Goal: Task Accomplishment & Management: Complete application form

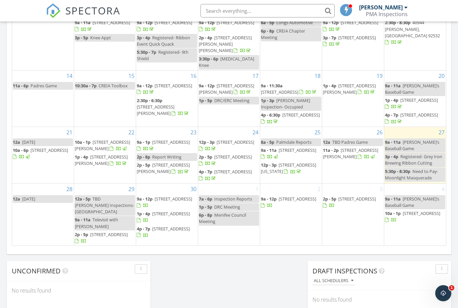
scroll to position [36, 0]
click at [308, 208] on div "2 9a - 12p 223 N Western Ave, Hemet 92543" at bounding box center [291, 215] width 62 height 62
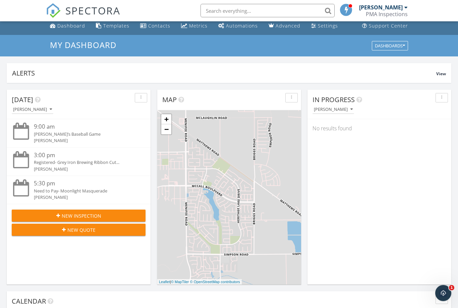
scroll to position [12, 0]
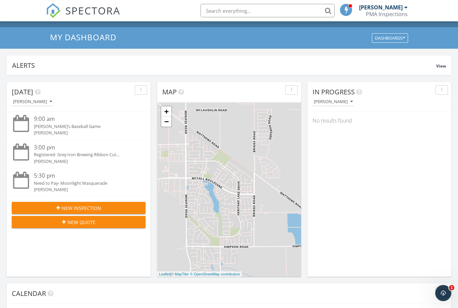
click at [78, 205] on span "New Inspection" at bounding box center [82, 208] width 40 height 7
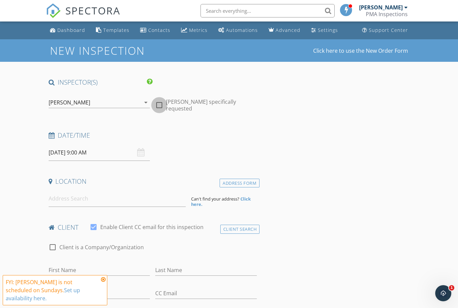
click at [159, 107] on div at bounding box center [159, 104] width 11 height 11
checkbox input "true"
click at [143, 153] on div "[DATE] 9:00 AM" at bounding box center [100, 152] width 102 height 16
click at [81, 151] on input "[DATE] 9:00 AM" at bounding box center [100, 152] width 102 height 16
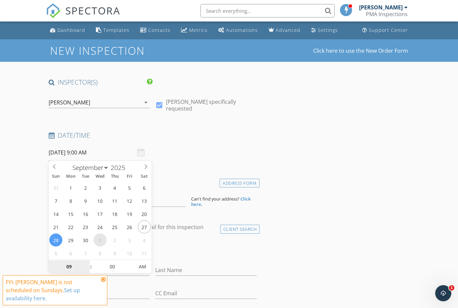
select select "9"
type input "[DATE] 9:00 AM"
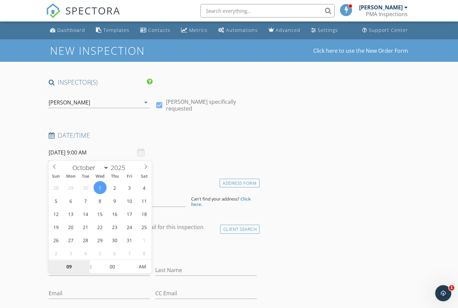
type input "8"
type input "[DATE] 8:00 AM"
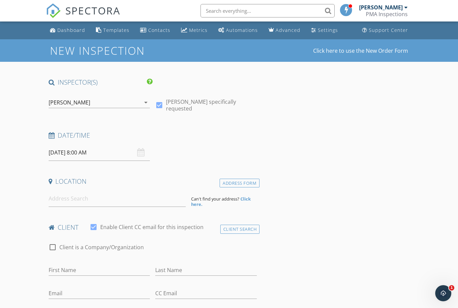
click at [104, 197] on input at bounding box center [117, 198] width 137 height 16
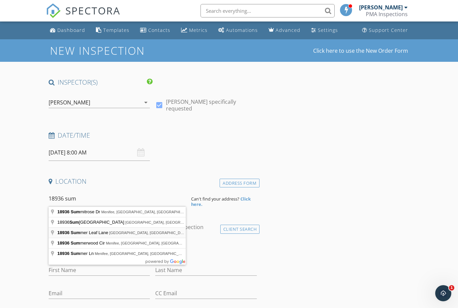
type input "[STREET_ADDRESS]"
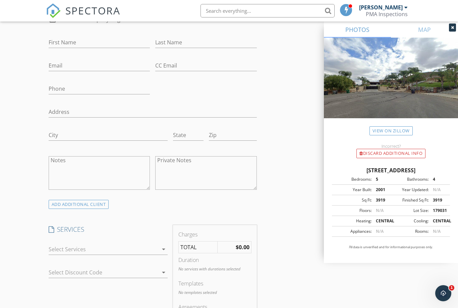
scroll to position [400, 0]
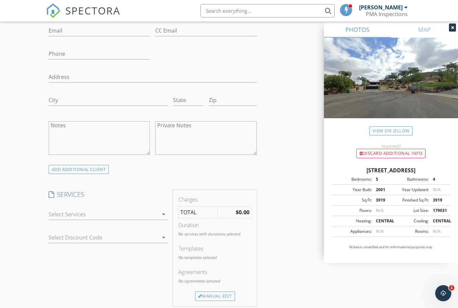
click at [156, 210] on div at bounding box center [104, 214] width 110 height 11
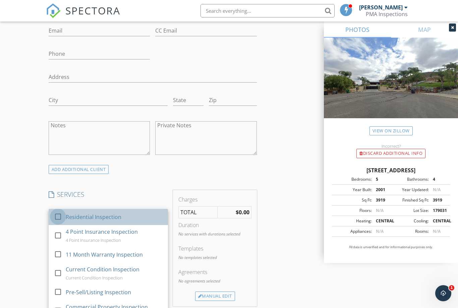
click at [57, 215] on div at bounding box center [57, 216] width 11 height 11
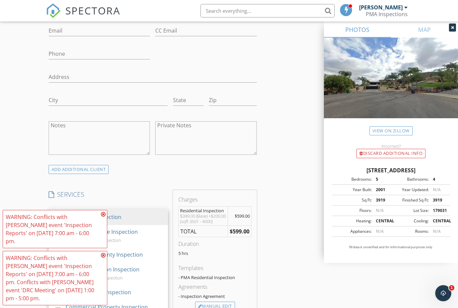
click at [18, 212] on div "New Inspection Click here to use the New Order Form INSPECTOR(S) check_box [PER…" at bounding box center [229, 231] width 458 height 1182
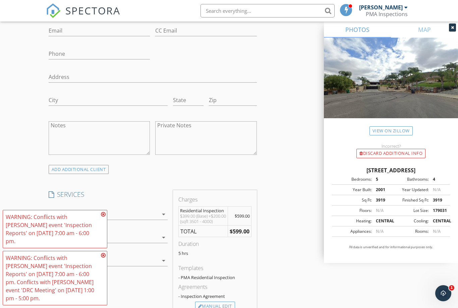
click at [159, 232] on div "Residential Inspection Options arrow_drop_down" at bounding box center [108, 237] width 119 height 11
click at [104, 217] on icon at bounding box center [103, 213] width 5 height 5
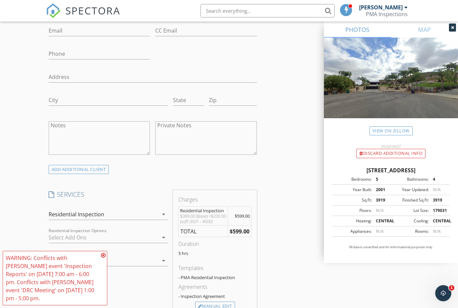
click at [103, 258] on icon at bounding box center [103, 254] width 5 height 5
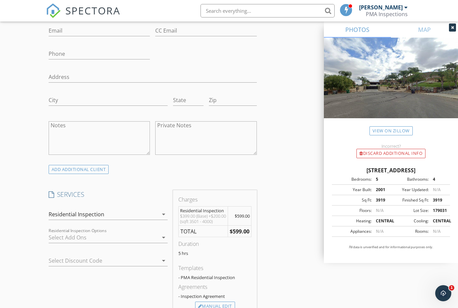
click at [148, 233] on div at bounding box center [104, 237] width 110 height 11
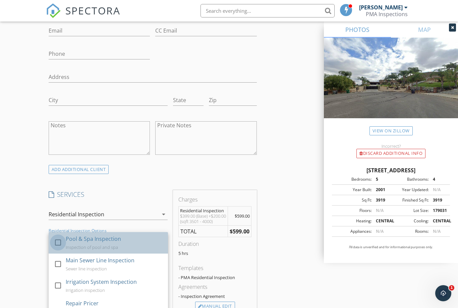
click at [58, 242] on div at bounding box center [57, 242] width 11 height 11
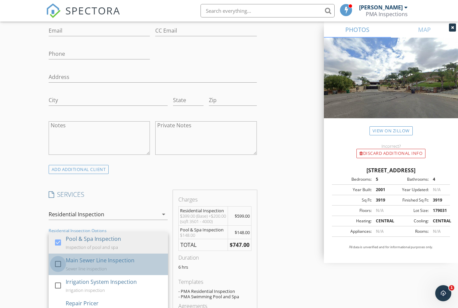
click at [57, 263] on div at bounding box center [57, 263] width 11 height 11
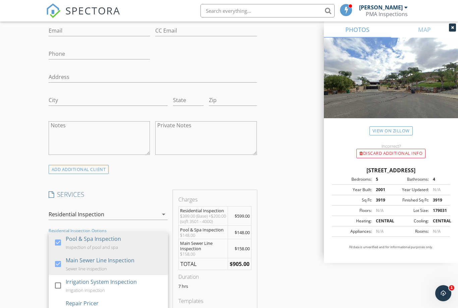
click at [20, 250] on div "New Inspection Click here to use the New Order Form INSPECTOR(S) check_box [PER…" at bounding box center [229, 250] width 458 height 1220
